Goal: Answer question/provide support: Share knowledge or assist other users

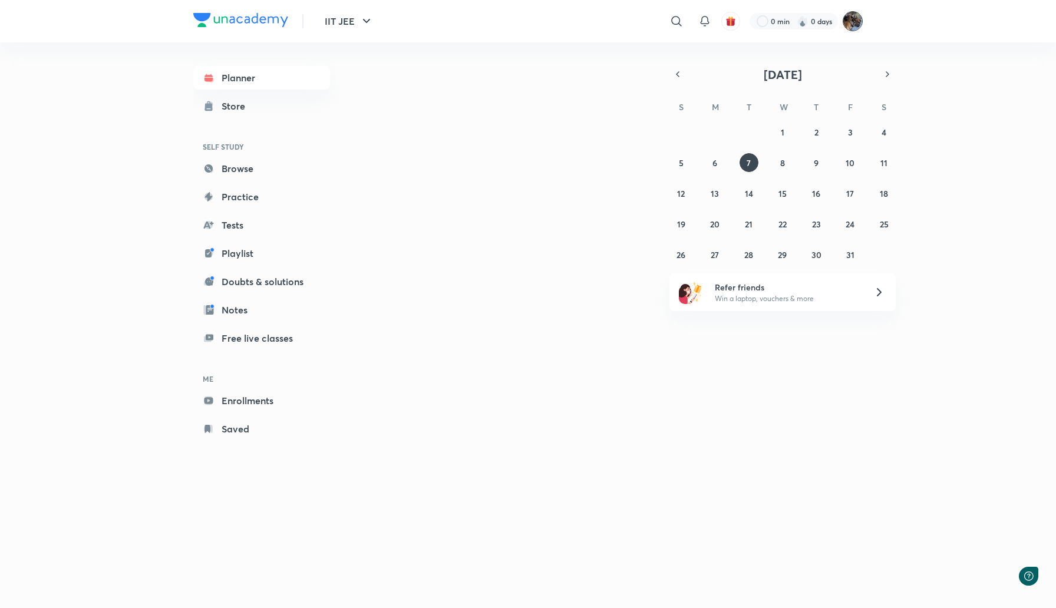
click at [857, 22] on img at bounding box center [853, 21] width 20 height 20
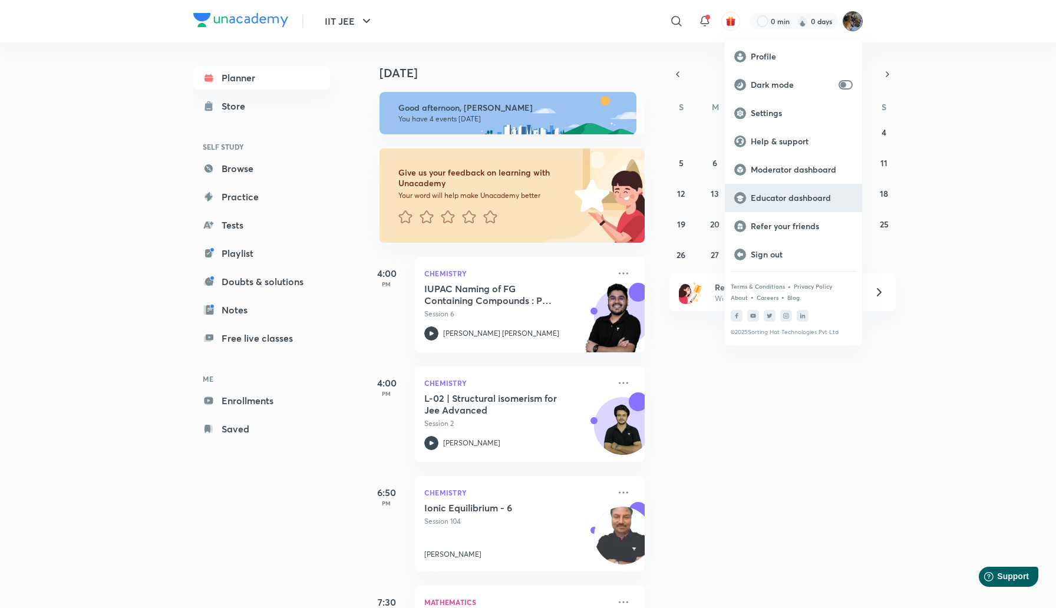
click at [809, 199] on p "Educator dashboard" at bounding box center [802, 198] width 102 height 11
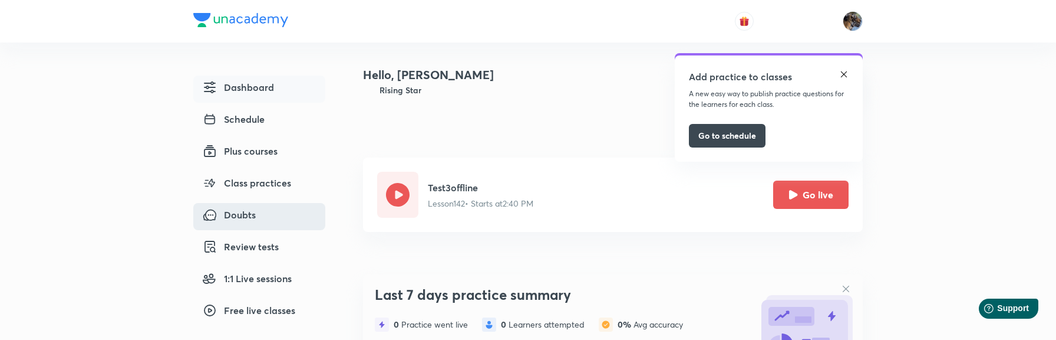
click at [254, 215] on span "Doubts" at bounding box center [229, 215] width 53 height 14
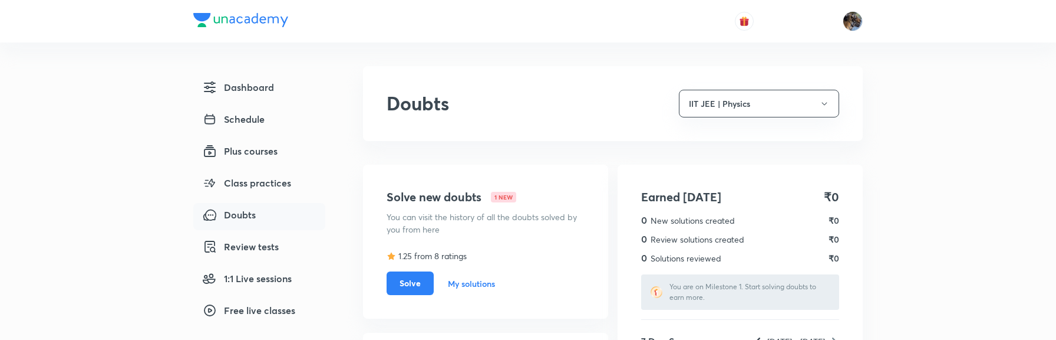
click at [244, 213] on span "Doubts" at bounding box center [229, 215] width 53 height 14
click at [476, 282] on h6 "My solutions" at bounding box center [471, 283] width 47 height 12
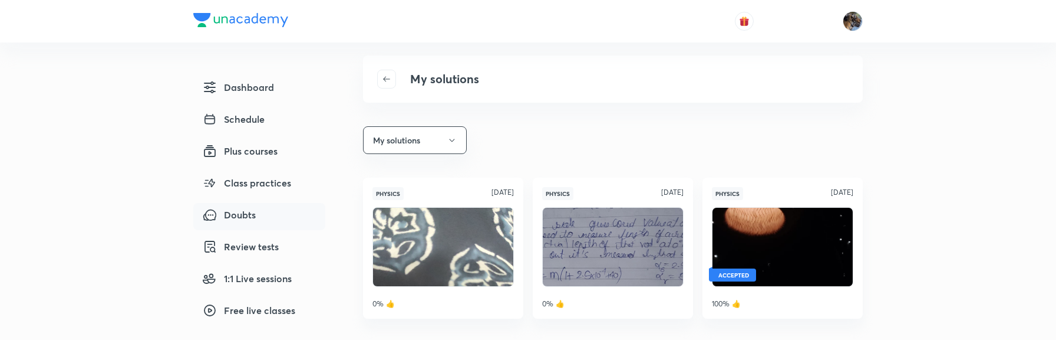
scroll to position [6, 0]
